Goal: Find specific page/section: Find specific page/section

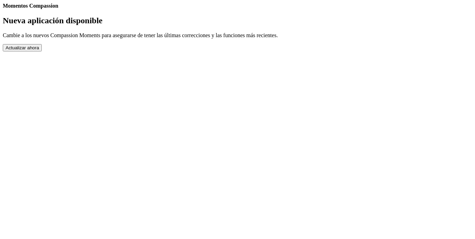
click at [42, 51] on button "Actualizar ahora" at bounding box center [22, 47] width 39 height 7
